Goal: Transaction & Acquisition: Purchase product/service

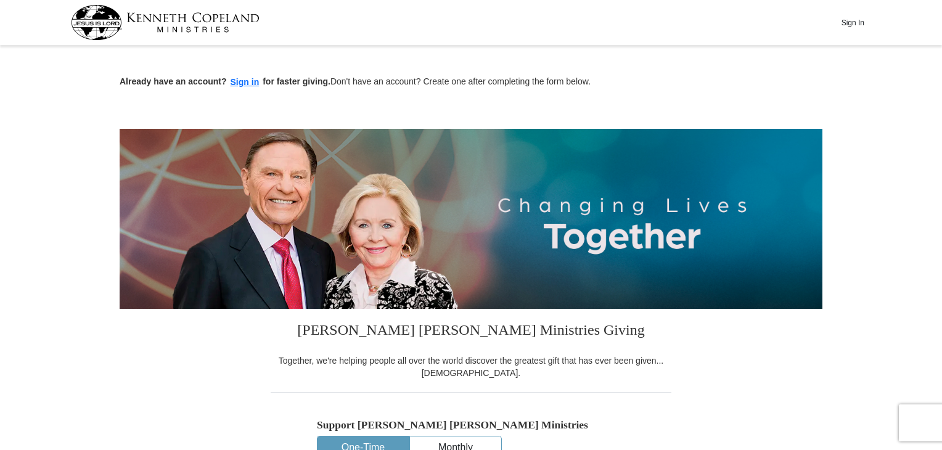
scroll to position [185, 0]
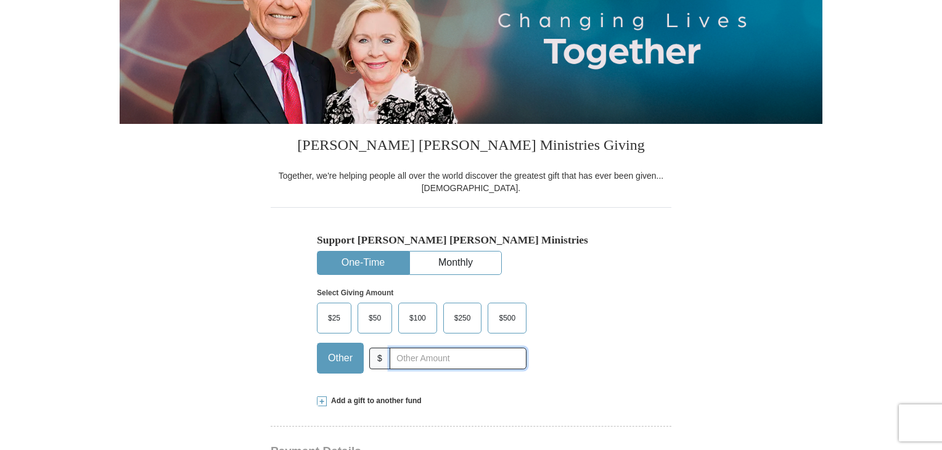
click at [398, 357] on input "text" at bounding box center [458, 359] width 137 height 22
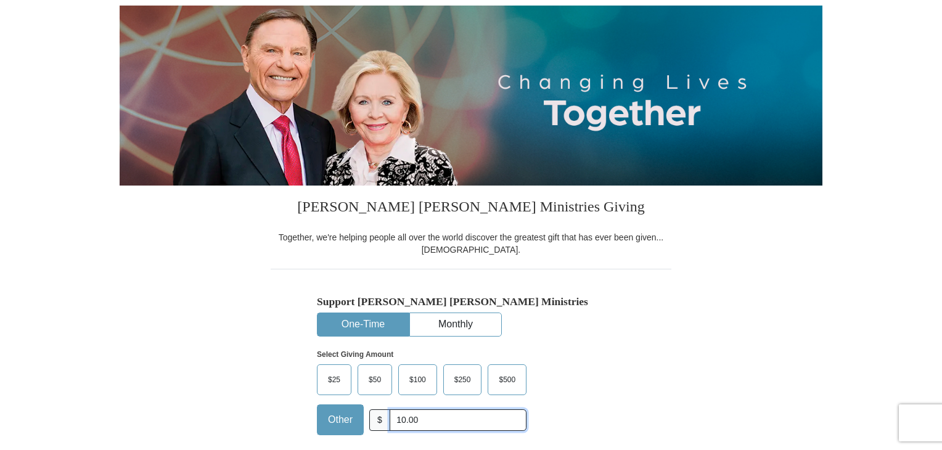
type input "10.00"
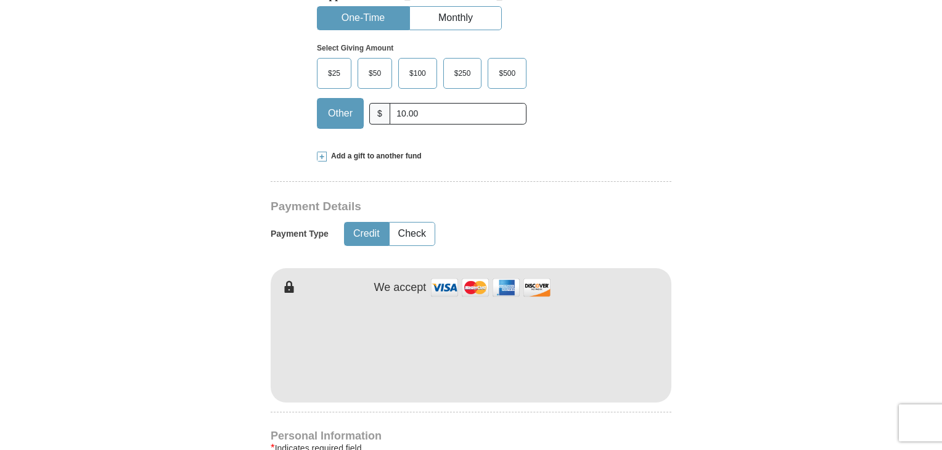
scroll to position [432, 0]
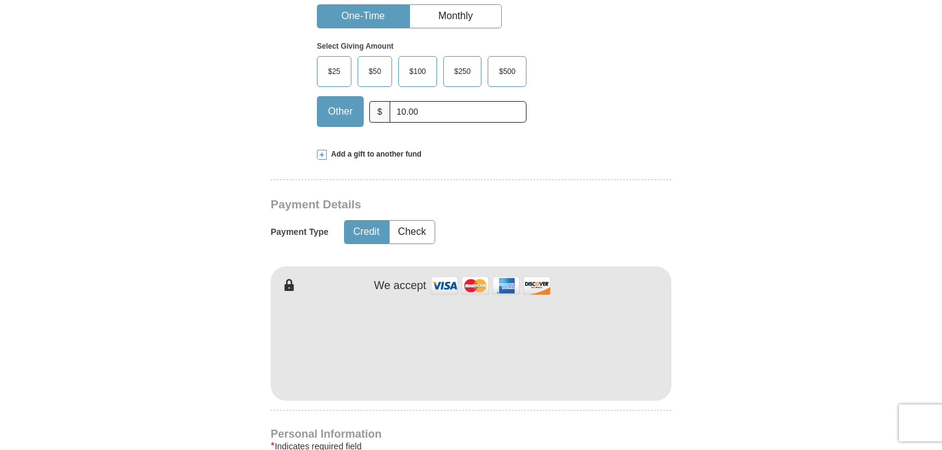
click at [362, 230] on button "Credit" at bounding box center [367, 232] width 44 height 23
click at [747, 81] on form "Already have an account? Sign in for faster giving. Don't have an account? Crea…" at bounding box center [471, 374] width 703 height 1513
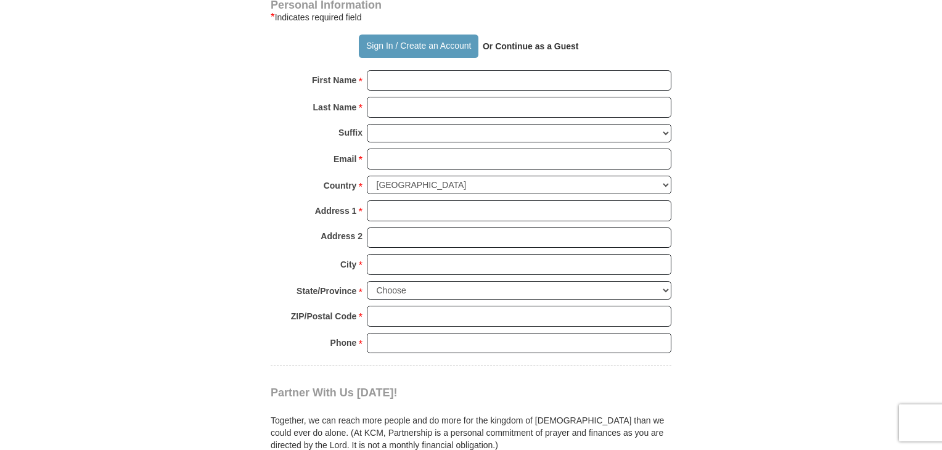
scroll to position [863, 0]
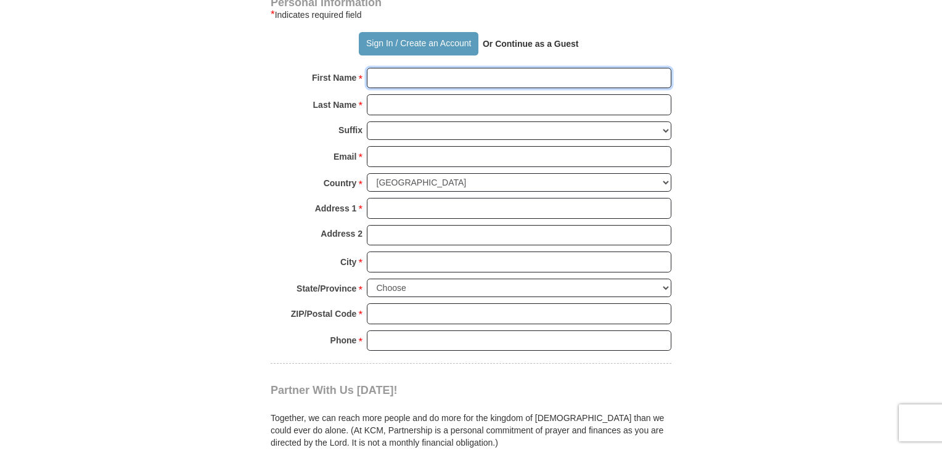
click at [455, 76] on input "First Name *" at bounding box center [519, 78] width 305 height 21
type input "[PERSON_NAME]"
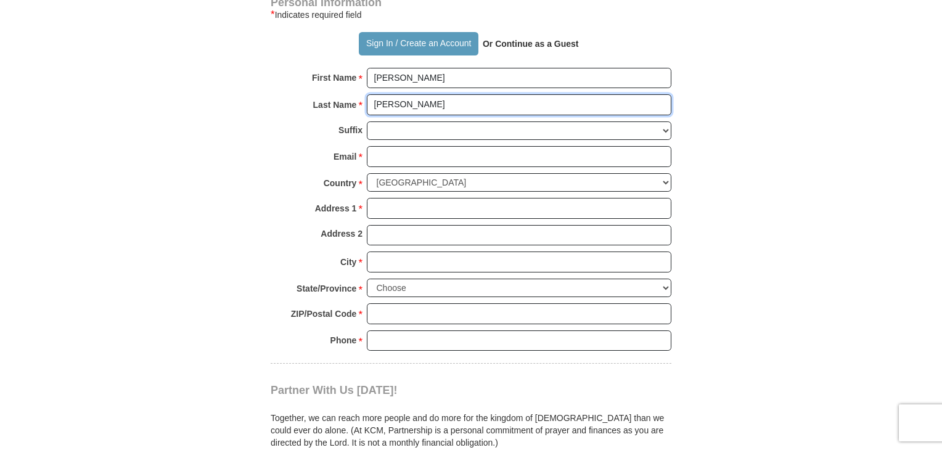
type input "[PERSON_NAME]"
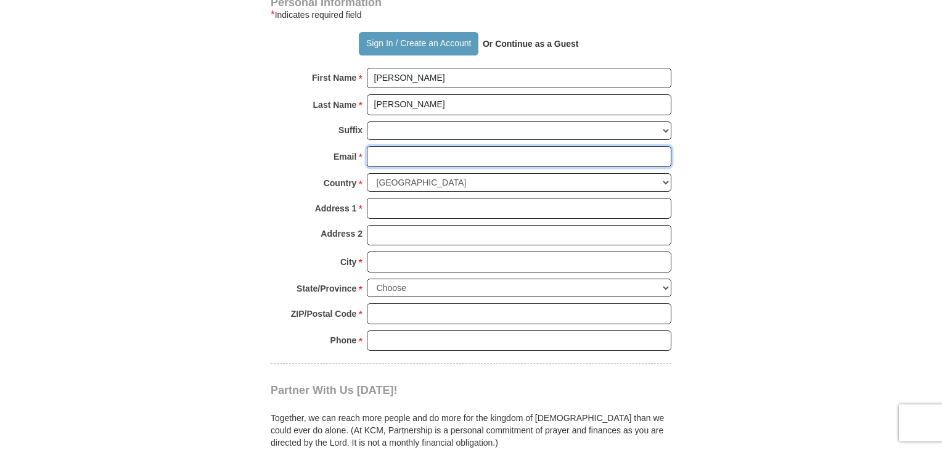
click at [392, 163] on input "Email *" at bounding box center [519, 156] width 305 height 21
type input "[EMAIL_ADDRESS][DOMAIN_NAME]"
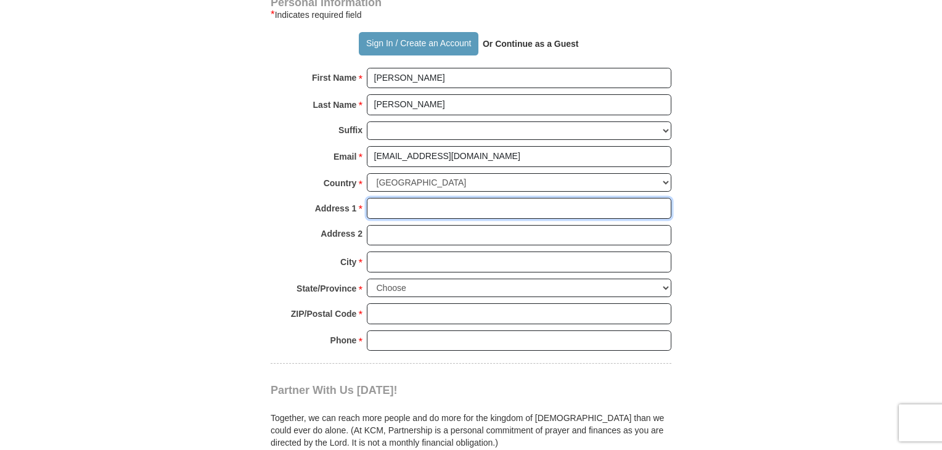
click at [405, 208] on input "Address 1 *" at bounding box center [519, 208] width 305 height 21
type input "1937 [PERSON_NAME] Crossing Dr"
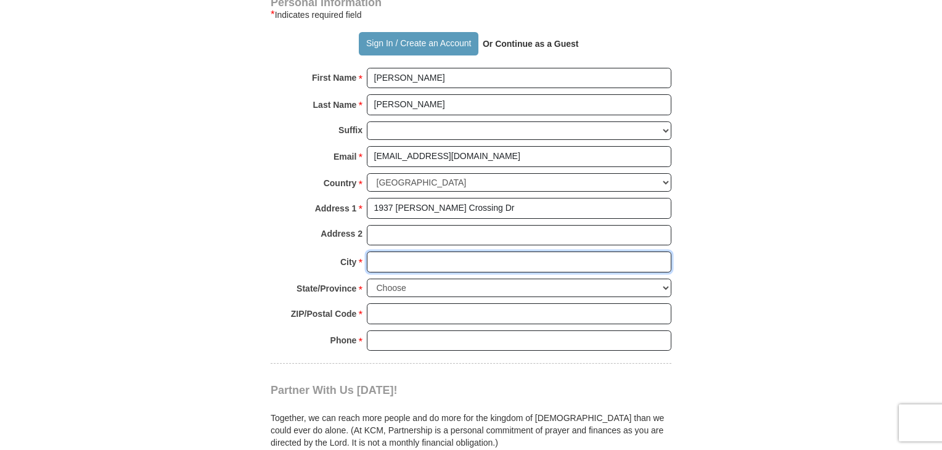
type input "k"
type input "J"
type input "[PERSON_NAME]"
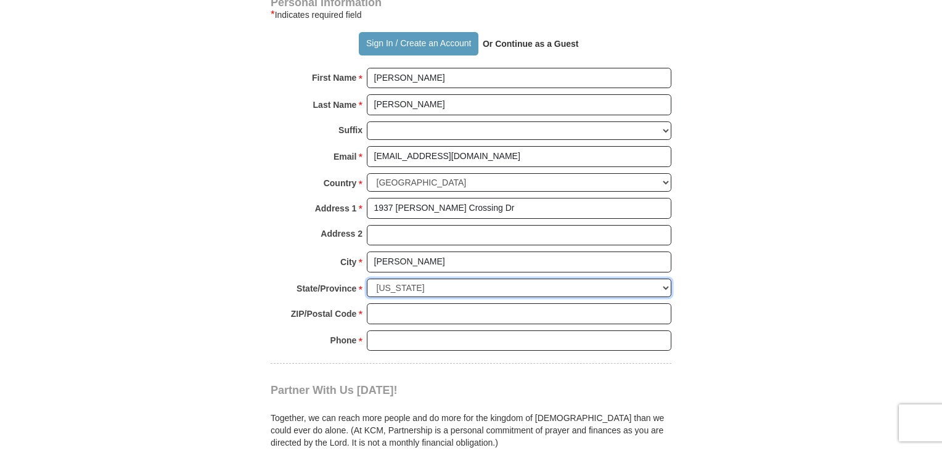
select select "[GEOGRAPHIC_DATA]"
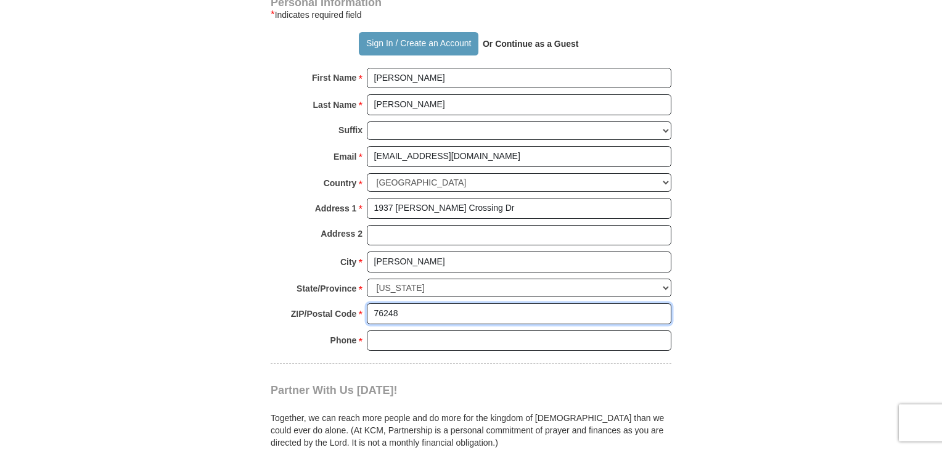
type input "76248"
click at [409, 337] on input "Phone * *" at bounding box center [519, 341] width 305 height 21
type input "6199721685"
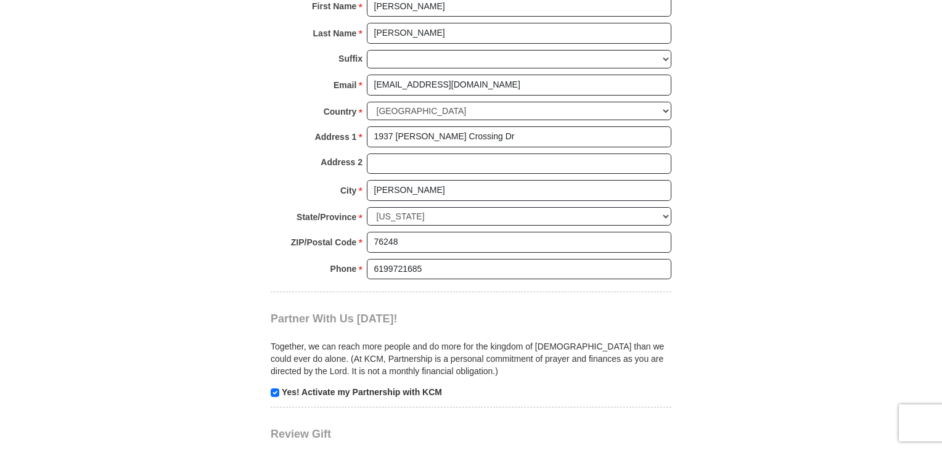
scroll to position [678, 0]
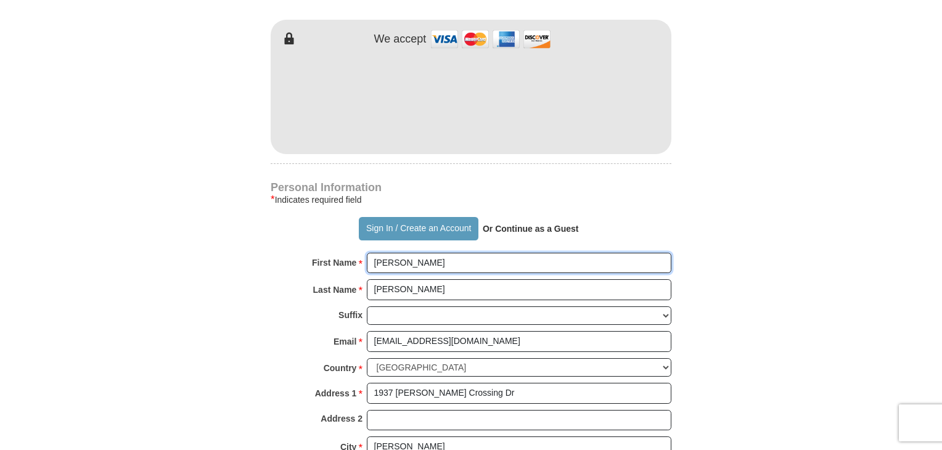
drag, startPoint x: 421, startPoint y: 258, endPoint x: 234, endPoint y: 274, distance: 187.6
click at [233, 272] on form "Already have an account? Sign in for faster giving. Don't have an account? Crea…" at bounding box center [471, 127] width 703 height 1513
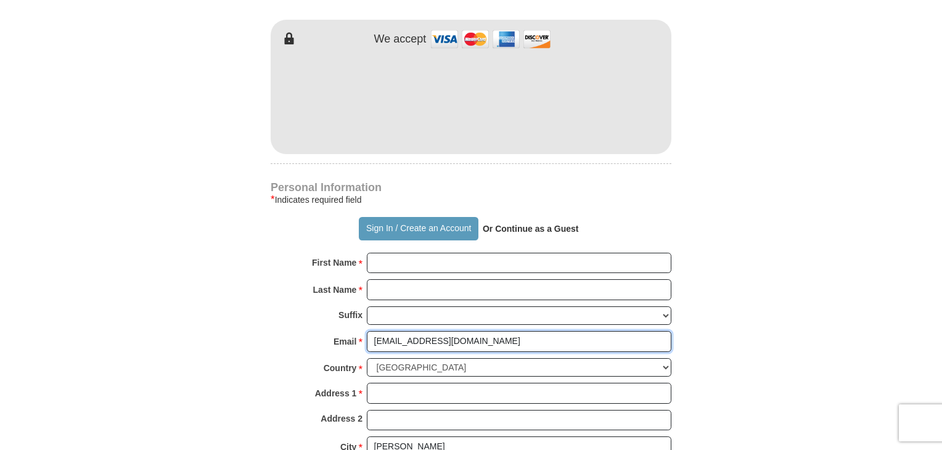
drag, startPoint x: 476, startPoint y: 342, endPoint x: 165, endPoint y: 330, distance: 311.1
click at [162, 329] on form "Already have an account? Sign in for faster giving. Don't have an account? Crea…" at bounding box center [471, 127] width 703 height 1513
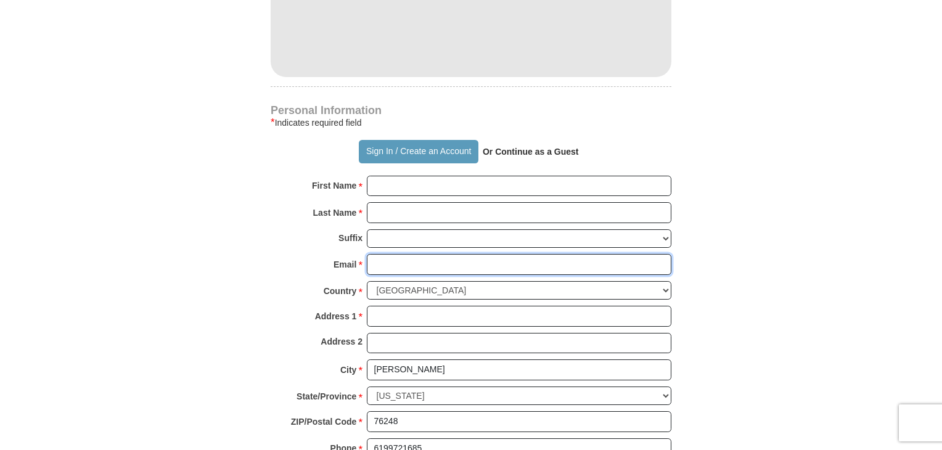
scroll to position [925, 0]
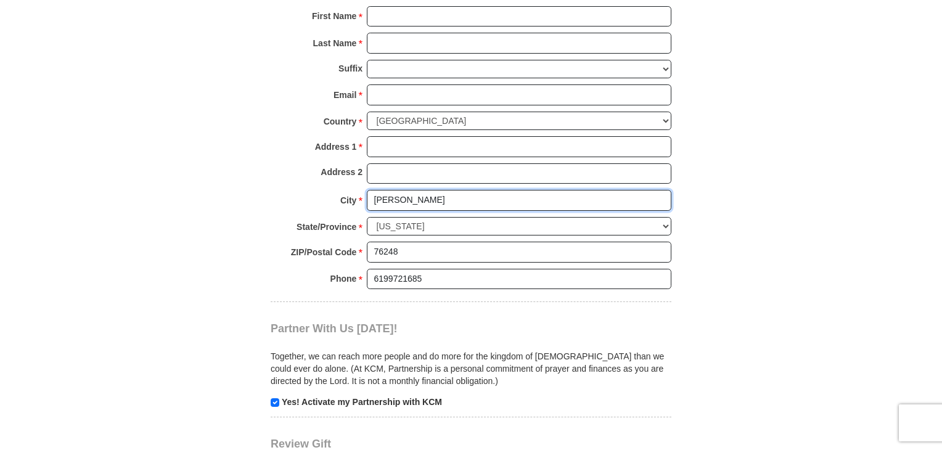
drag, startPoint x: 415, startPoint y: 190, endPoint x: 282, endPoint y: 186, distance: 132.7
click at [282, 186] on div "Personal Information * Indicates required field Sign In / Create an Account Or …" at bounding box center [471, 119] width 401 height 366
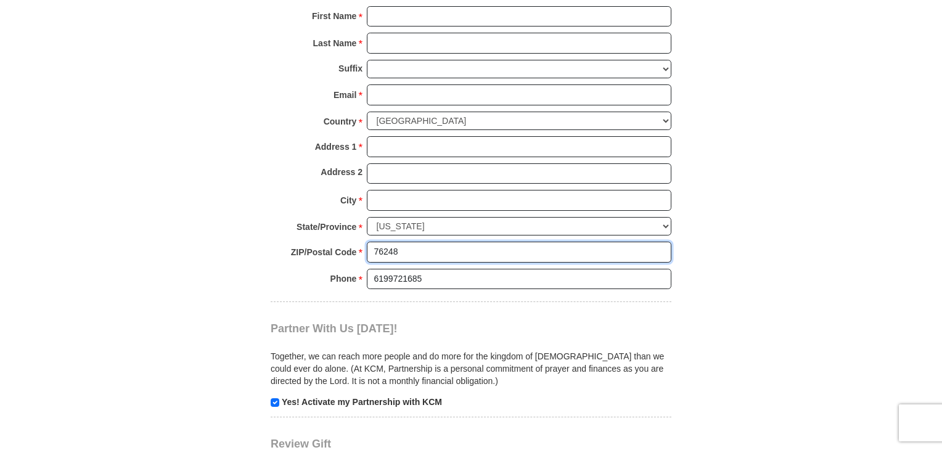
drag, startPoint x: 374, startPoint y: 241, endPoint x: 212, endPoint y: 243, distance: 162.2
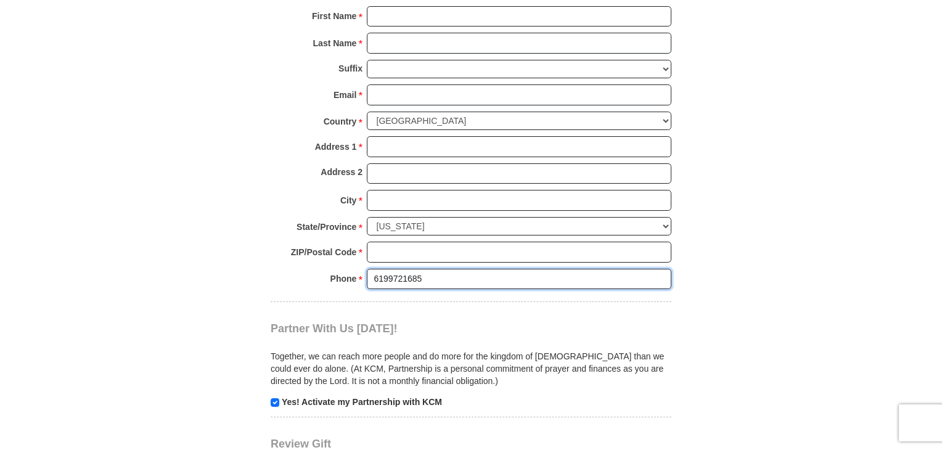
drag, startPoint x: 464, startPoint y: 281, endPoint x: 62, endPoint y: 284, distance: 402.8
click at [64, 284] on body "Sign In Already have an account? Sign in for faster giving. Don't have an accou…" at bounding box center [471, 256] width 942 height 2363
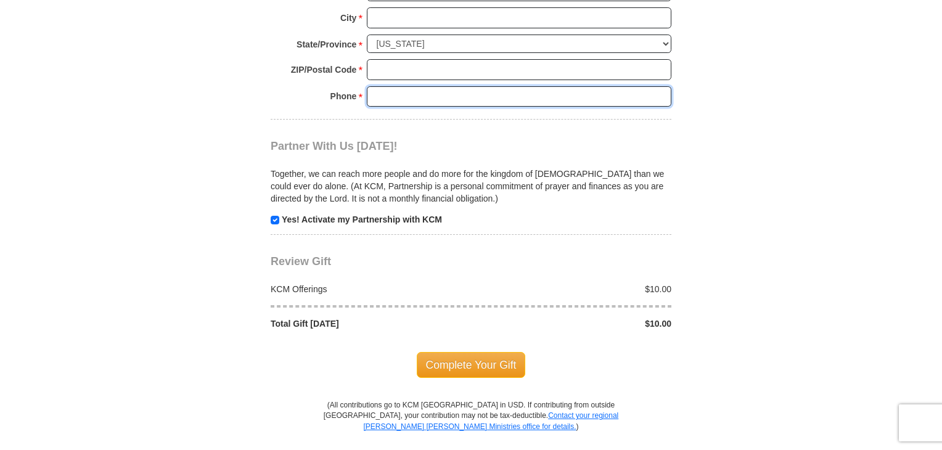
scroll to position [1110, 0]
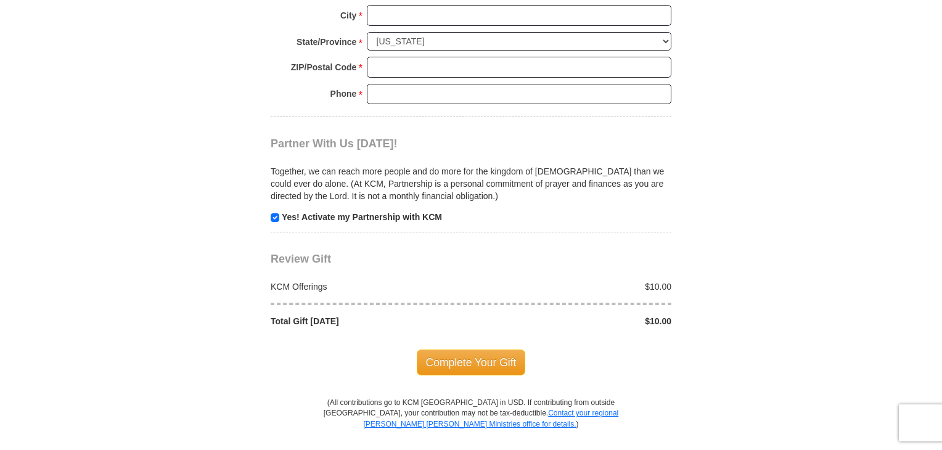
drag, startPoint x: 451, startPoint y: 361, endPoint x: 867, endPoint y: 315, distance: 417.6
click at [451, 360] on span "Complete Your Gift" at bounding box center [471, 363] width 109 height 26
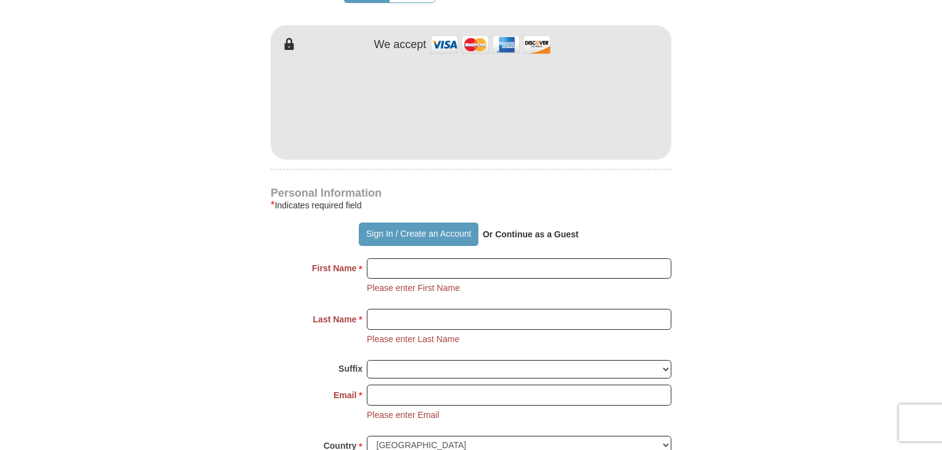
scroll to position [796, 0]
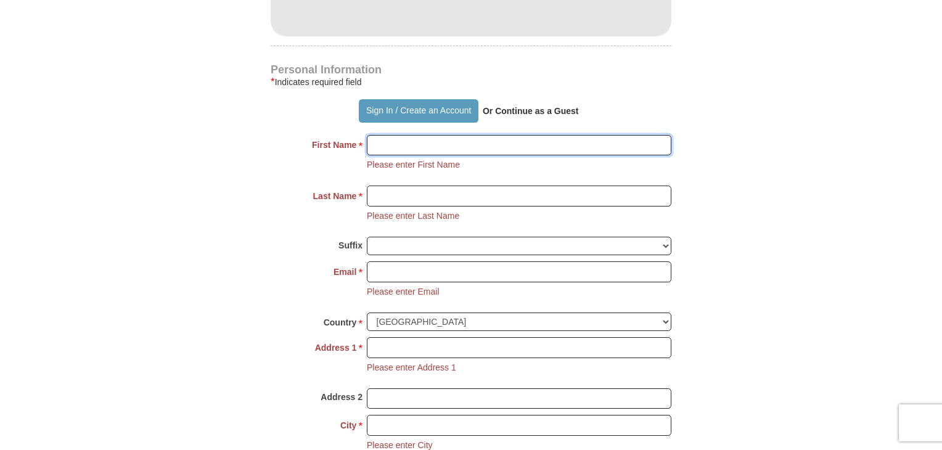
click at [524, 150] on input "First Name *" at bounding box center [519, 145] width 305 height 21
type input "[PERSON_NAME]"
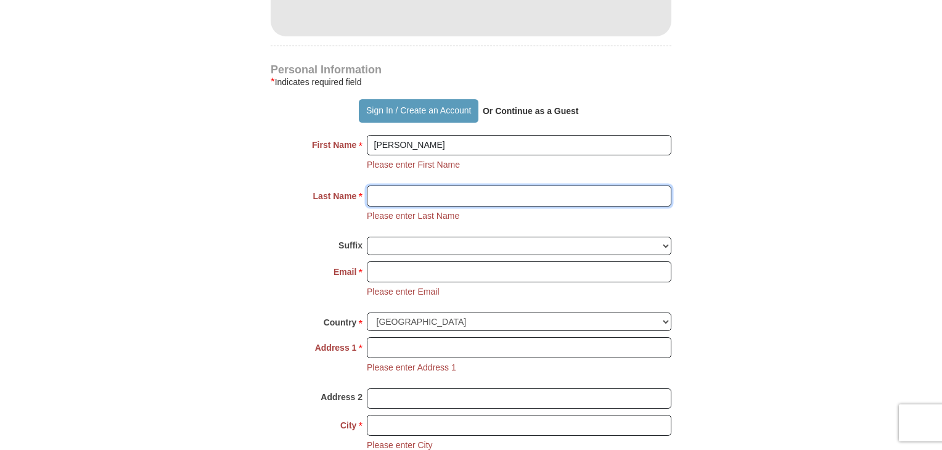
click at [504, 198] on input "Last Name *" at bounding box center [519, 196] width 305 height 21
type input "[PERSON_NAME]"
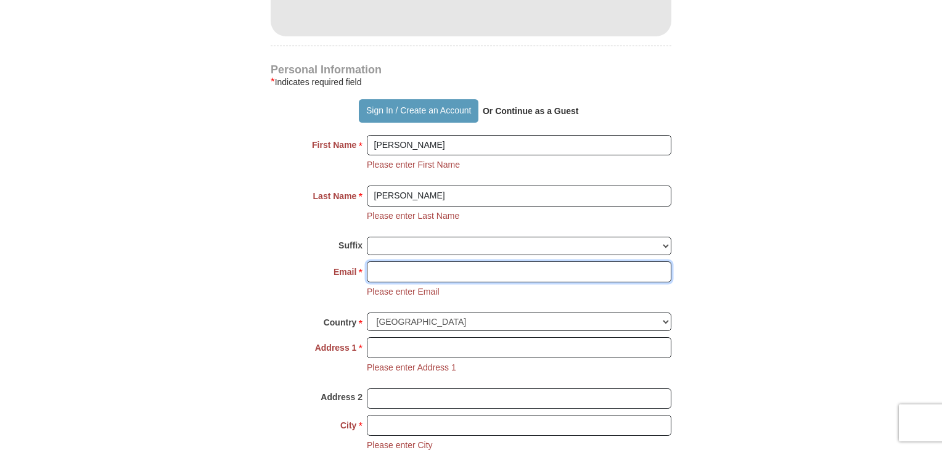
click at [392, 274] on input "Email *" at bounding box center [519, 272] width 305 height 21
type input "[EMAIL_ADDRESS][DOMAIN_NAME]"
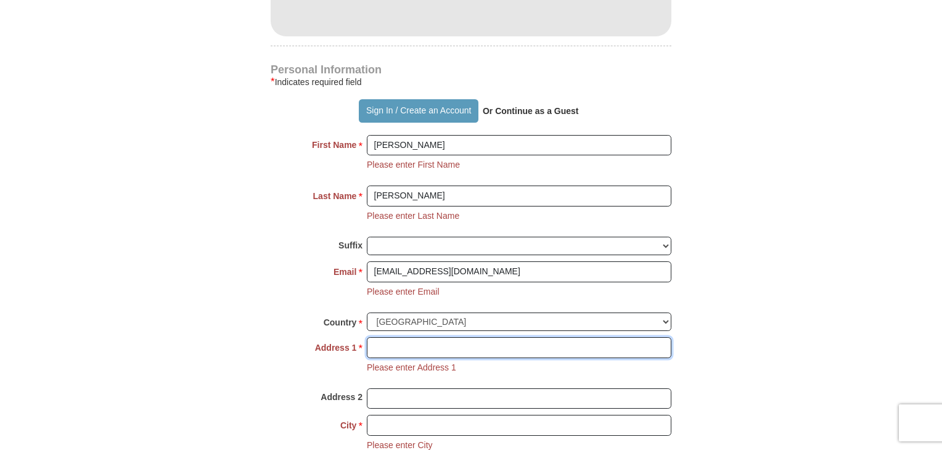
click at [431, 347] on input "Address 1 *" at bounding box center [519, 347] width 305 height 21
type input "1937 [PERSON_NAME] Crossing Dr"
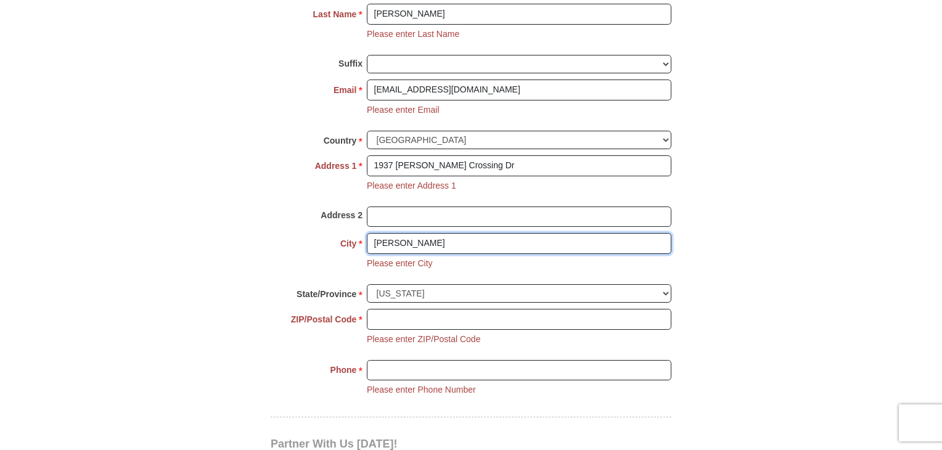
scroll to position [981, 0]
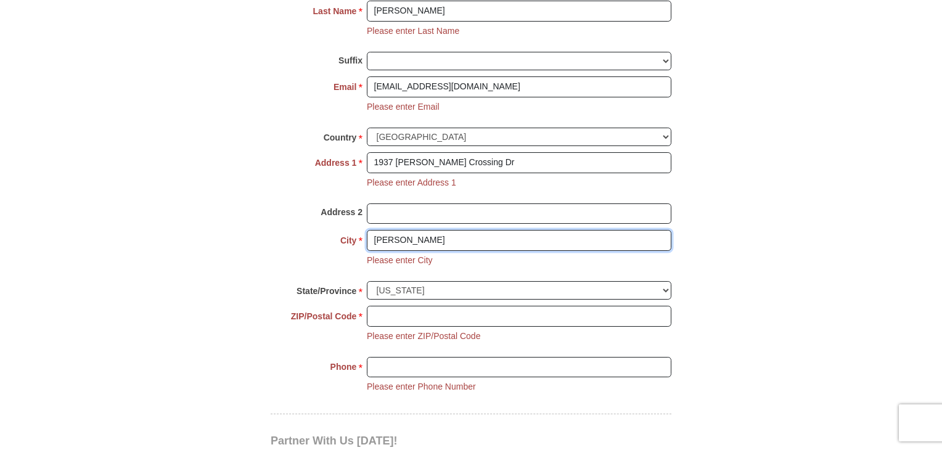
type input "[PERSON_NAME]"
click at [421, 275] on div "City * [PERSON_NAME] Please enter City" at bounding box center [471, 255] width 401 height 51
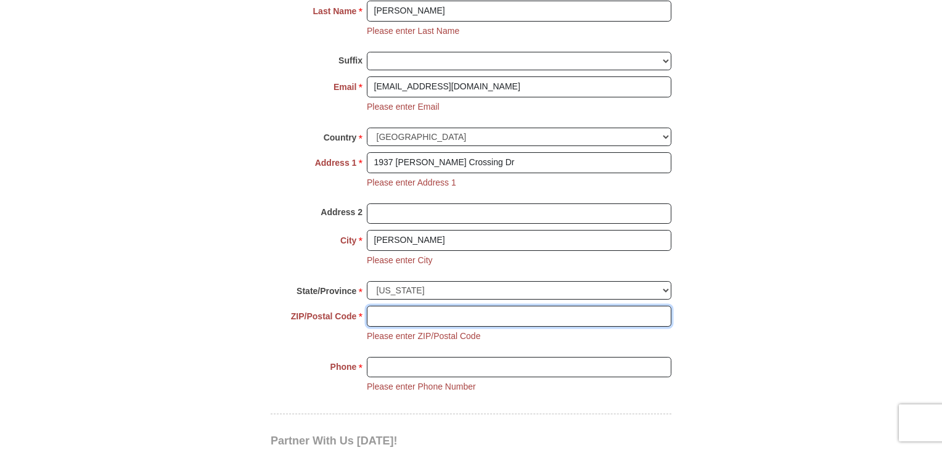
drag, startPoint x: 375, startPoint y: 307, endPoint x: 405, endPoint y: 318, distance: 32.2
click at [375, 307] on input "ZIP/Postal Code *" at bounding box center [519, 316] width 305 height 21
type input "76248"
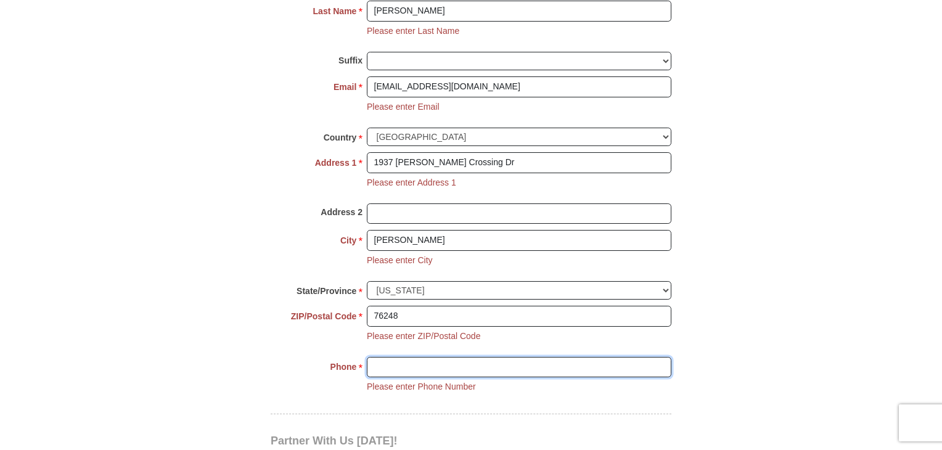
click at [398, 365] on input "Phone * *" at bounding box center [519, 367] width 305 height 21
type input "6199721685"
drag, startPoint x: 810, startPoint y: 205, endPoint x: 831, endPoint y: 186, distance: 29.2
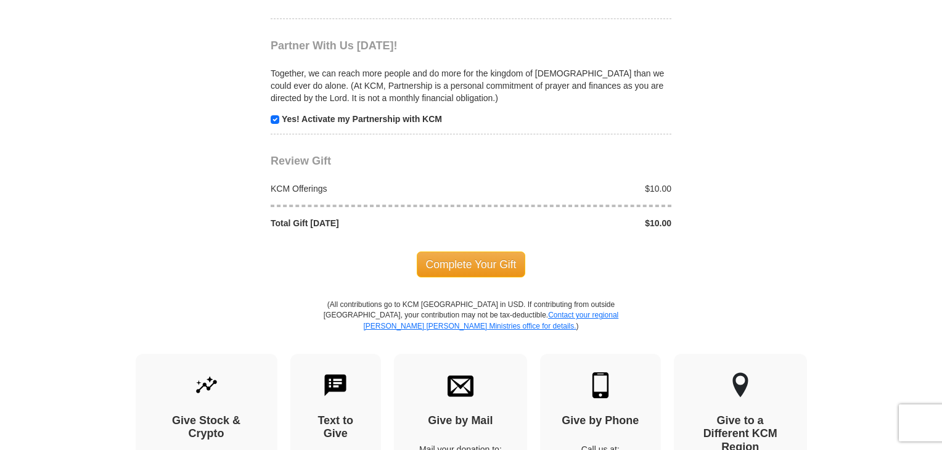
scroll to position [1475, 0]
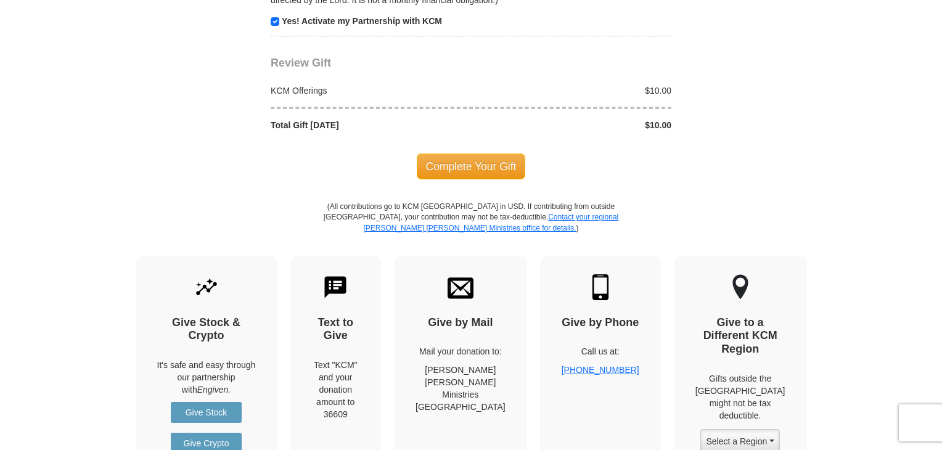
drag, startPoint x: 474, startPoint y: 157, endPoint x: 723, endPoint y: 166, distance: 250.0
click at [474, 157] on span "Complete Your Gift" at bounding box center [471, 167] width 109 height 26
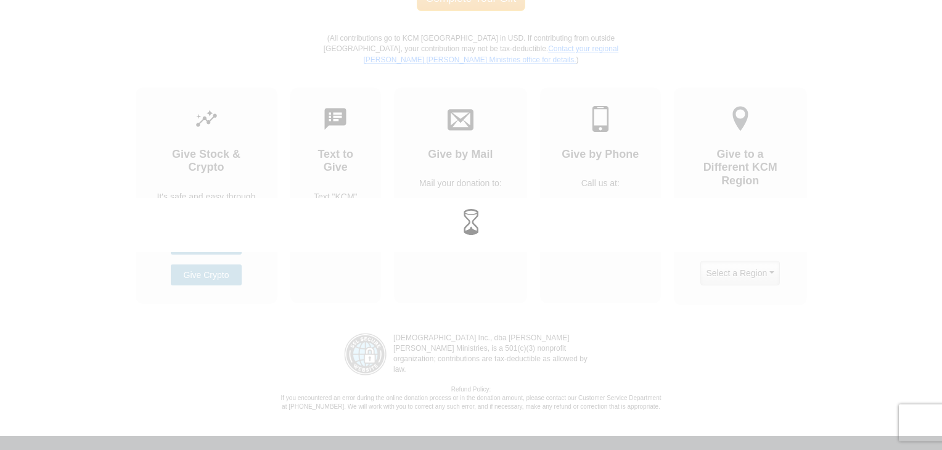
scroll to position [1306, 0]
